Goal: Information Seeking & Learning: Learn about a topic

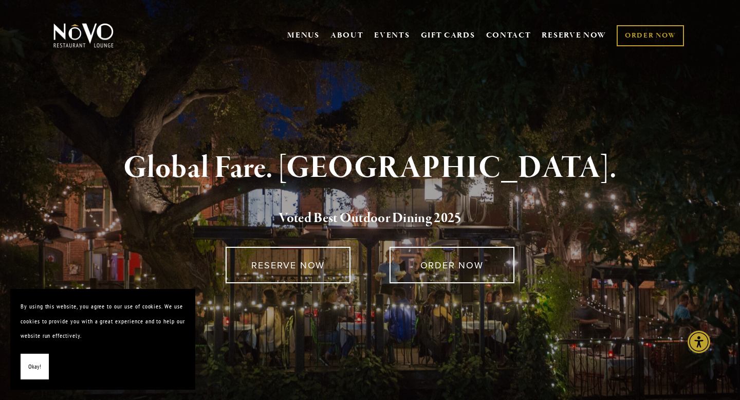
click at [23, 368] on button "Okay!" at bounding box center [35, 367] width 28 height 26
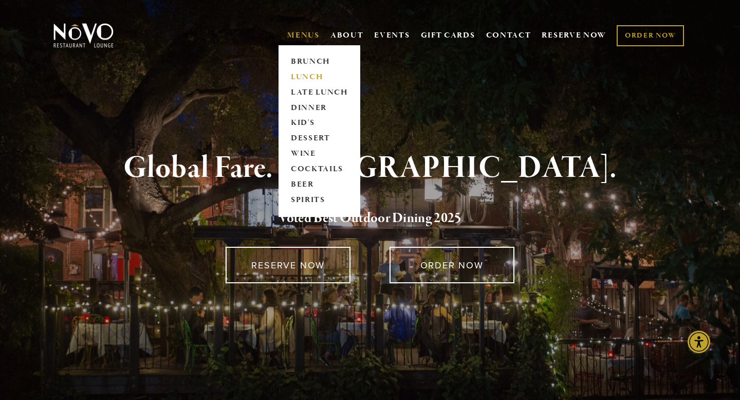
click at [307, 78] on link "LUNCH" at bounding box center [319, 76] width 64 height 15
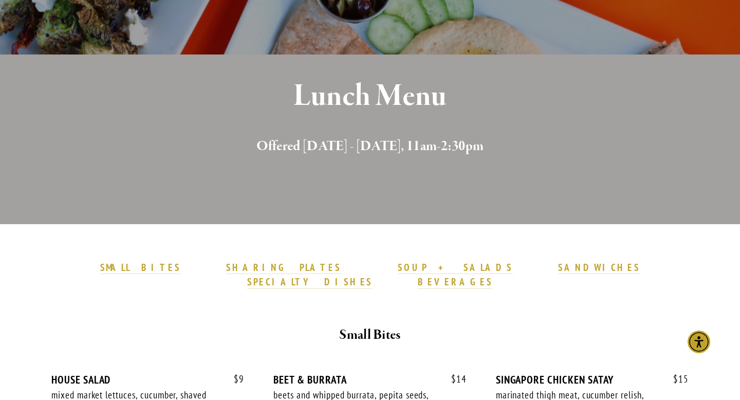
scroll to position [322, 0]
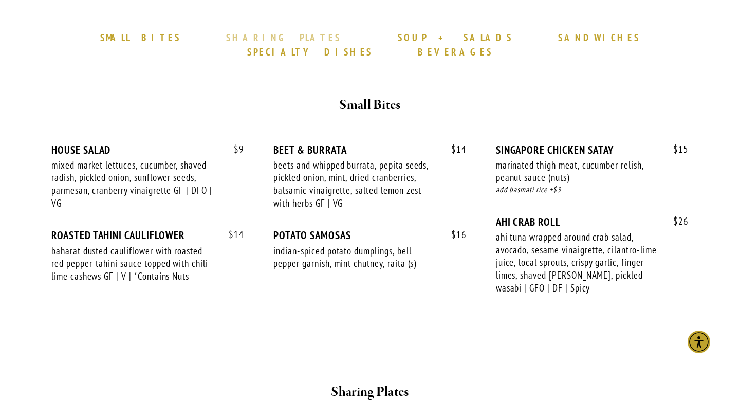
click at [264, 43] on strong "SHARING PLATES" at bounding box center [283, 37] width 115 height 12
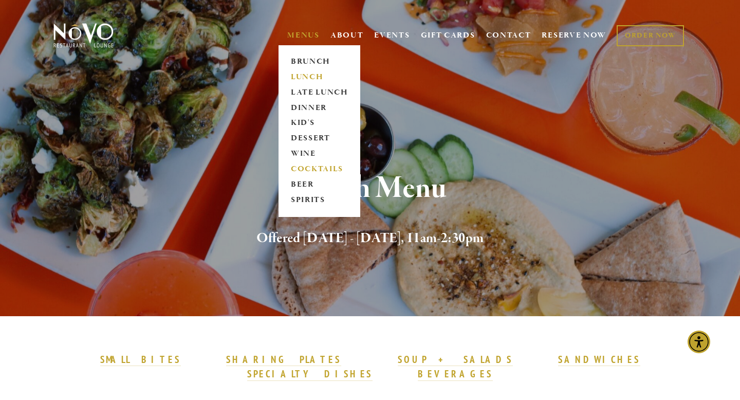
click at [323, 174] on link "COCKTAILS" at bounding box center [319, 169] width 64 height 15
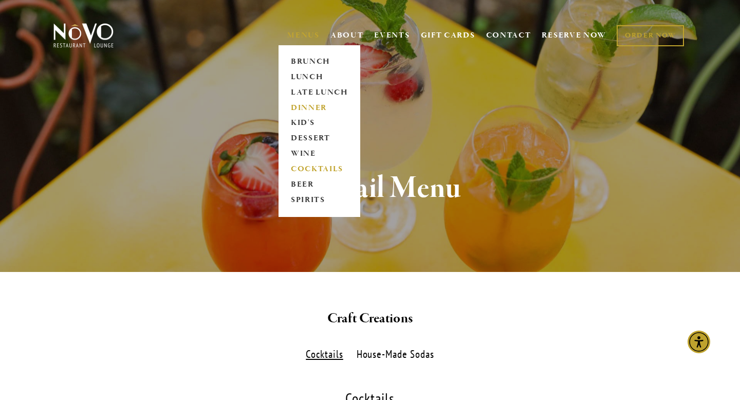
click at [297, 103] on link "DINNER" at bounding box center [319, 107] width 64 height 15
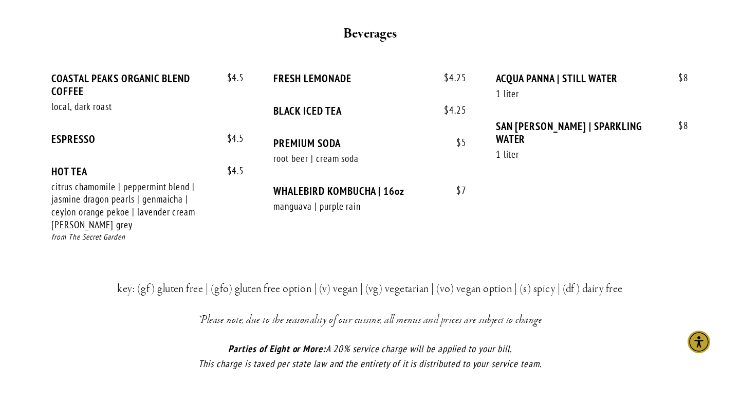
scroll to position [2097, 0]
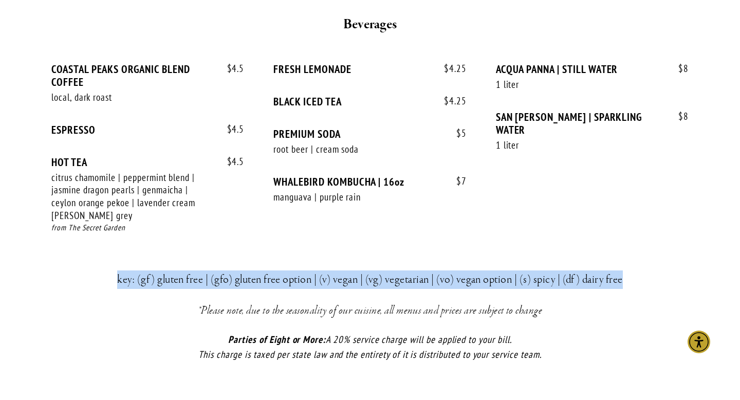
drag, startPoint x: 626, startPoint y: 283, endPoint x: 87, endPoint y: 278, distance: 539.3
click at [86, 278] on h3 "key: (gf) gluten free | (gfo) gluten free option | (v) vegan | (vg) vegetarian …" at bounding box center [369, 279] width 599 height 19
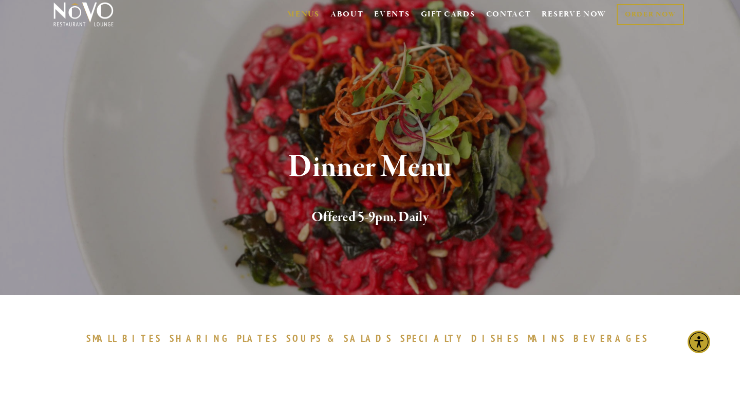
scroll to position [0, 0]
